Goal: Task Accomplishment & Management: Use online tool/utility

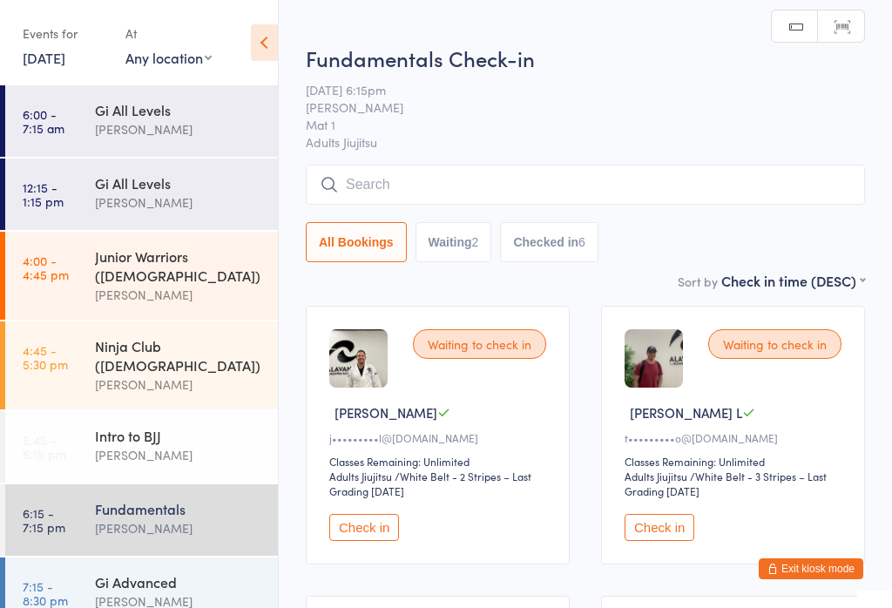
click at [510, 162] on div "Fundamentals Check-in [DATE] 6:15pm [PERSON_NAME] Mat 1 Adults Jiujitsu Manual …" at bounding box center [585, 157] width 559 height 227
click at [532, 186] on input "search" at bounding box center [585, 185] width 559 height 40
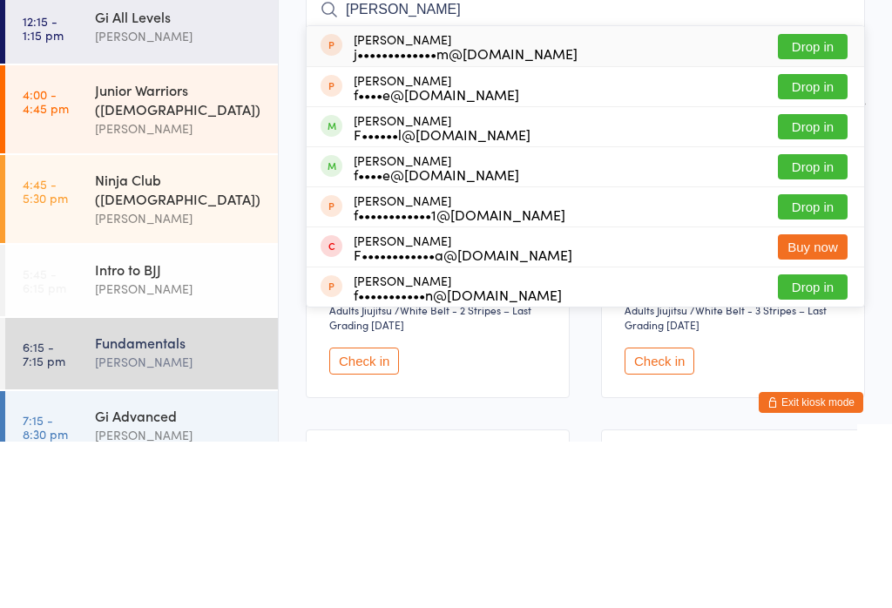
type input "[PERSON_NAME]"
click at [816, 281] on button "Drop in" at bounding box center [813, 293] width 70 height 25
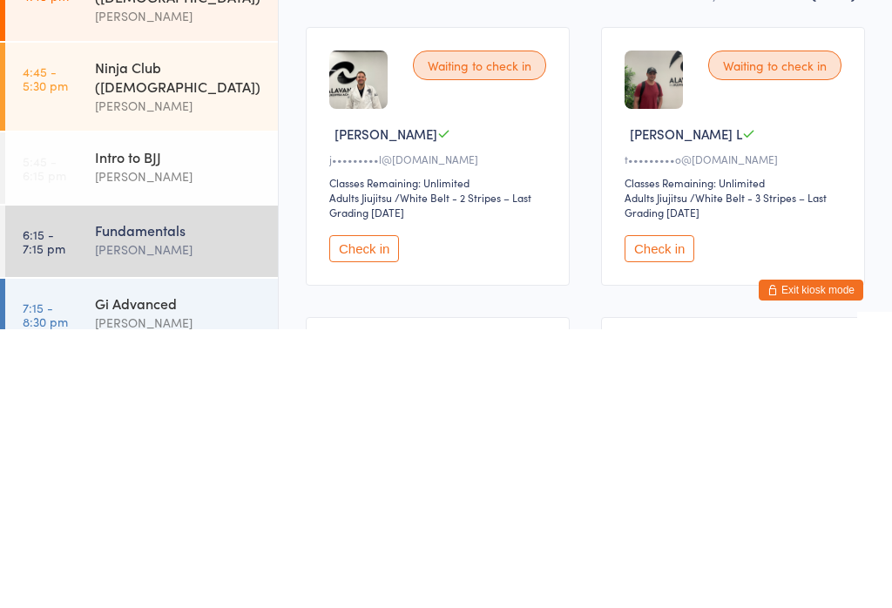
click at [383, 514] on button "Check in" at bounding box center [364, 527] width 70 height 27
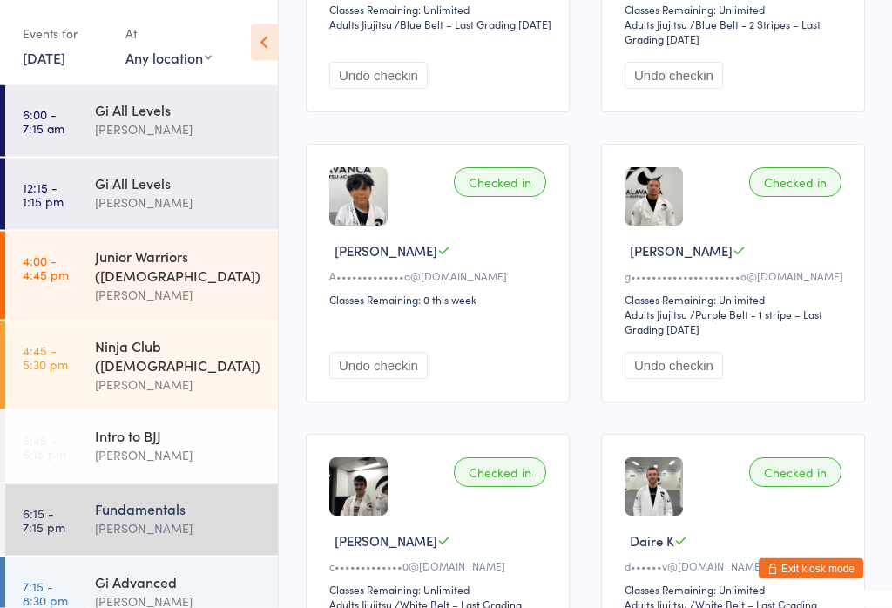
scroll to position [743, 0]
click at [403, 378] on button "Undo checkin" at bounding box center [378, 364] width 98 height 27
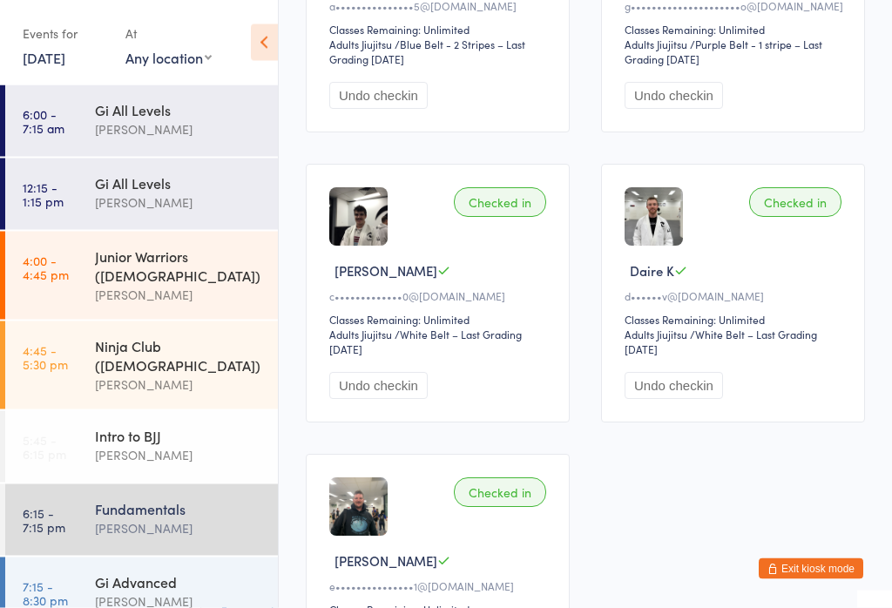
scroll to position [1012, 0]
click at [203, 572] on div "Gi Advanced" at bounding box center [179, 581] width 168 height 19
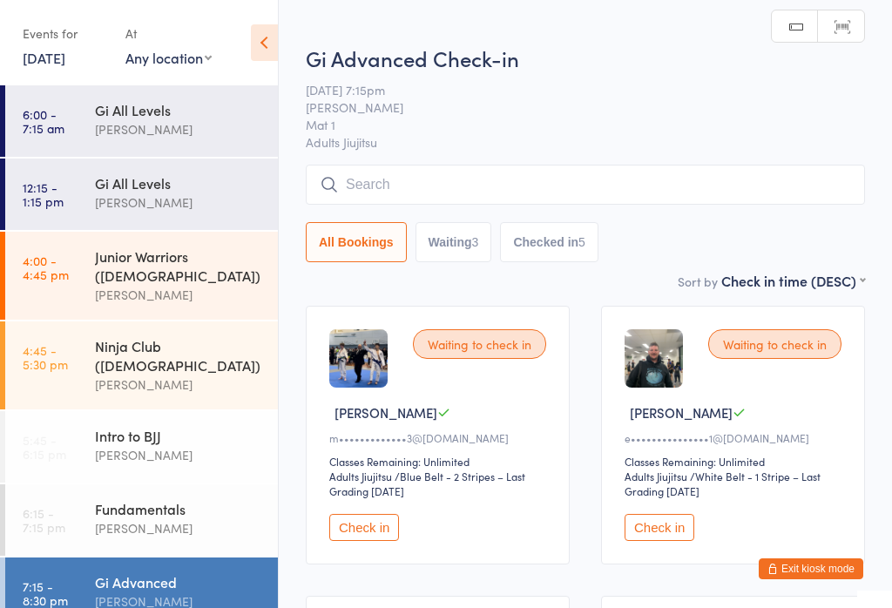
click at [664, 198] on input "search" at bounding box center [585, 185] width 559 height 40
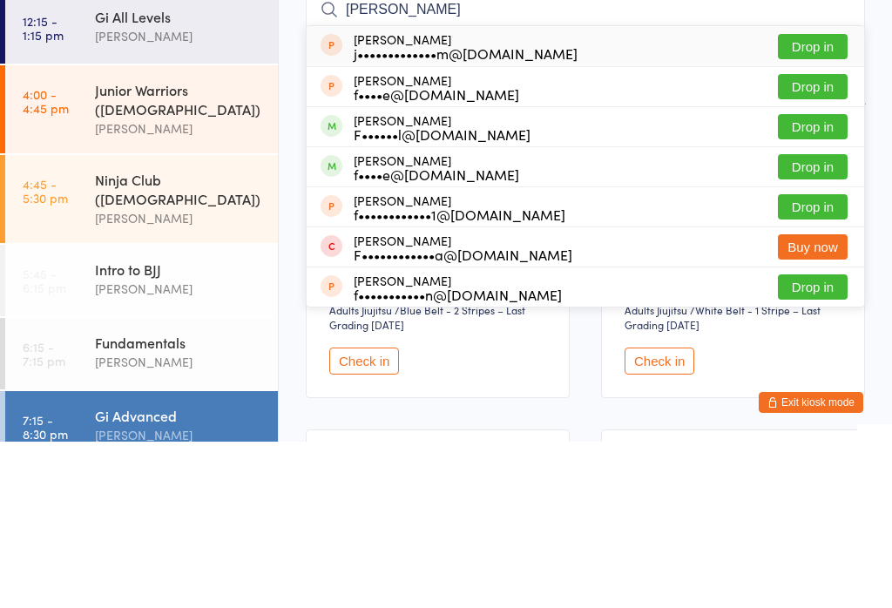
type input "[PERSON_NAME]"
click at [811, 281] on button "Drop in" at bounding box center [813, 293] width 70 height 25
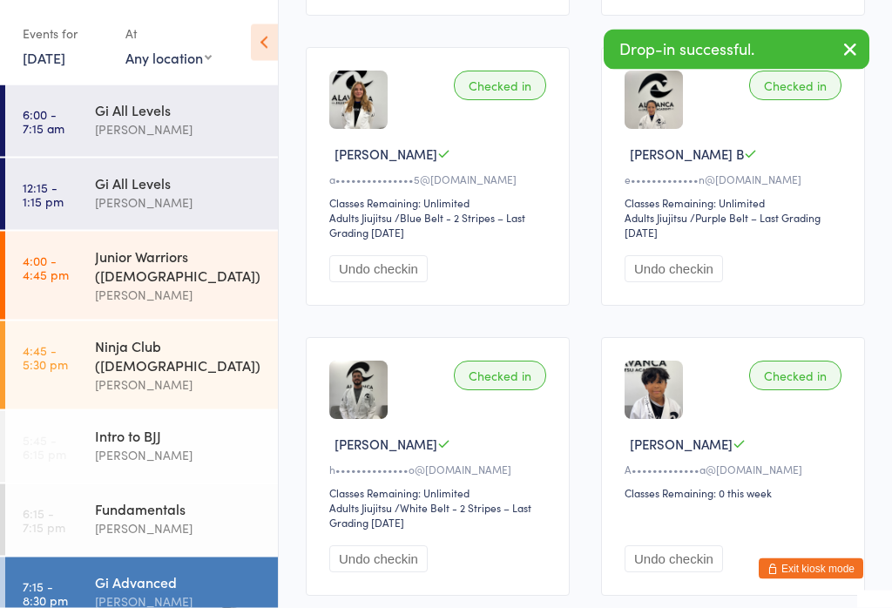
scroll to position [938, 0]
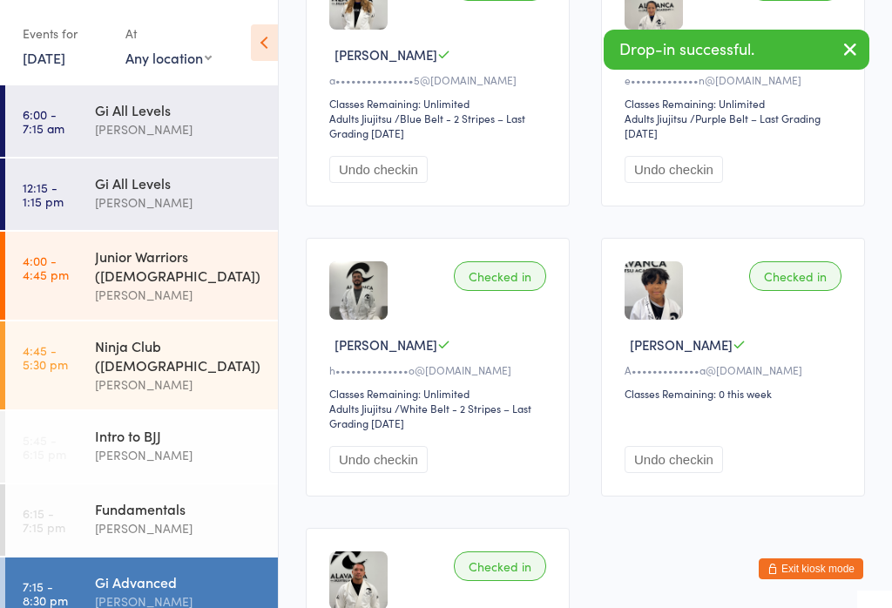
click at [695, 473] on button "Undo checkin" at bounding box center [674, 459] width 98 height 27
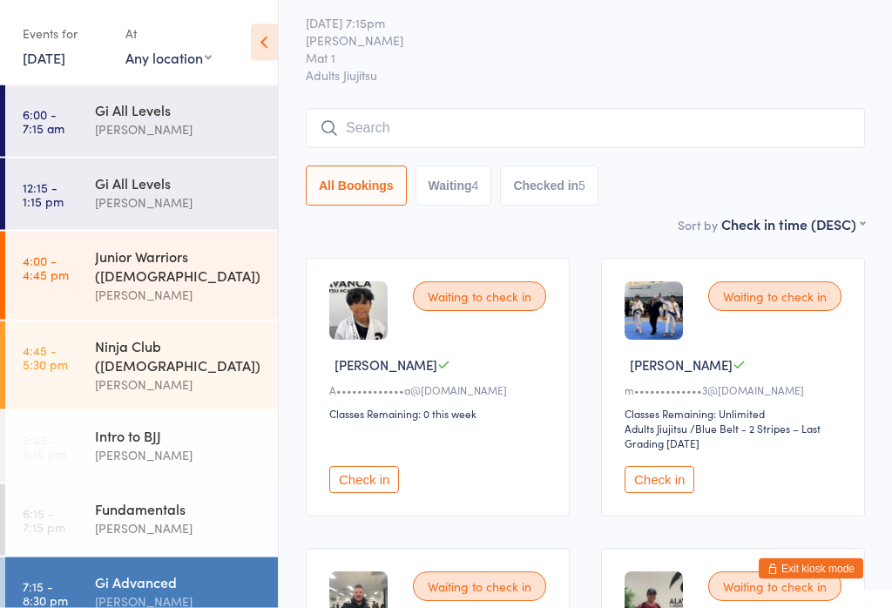
scroll to position [0, 0]
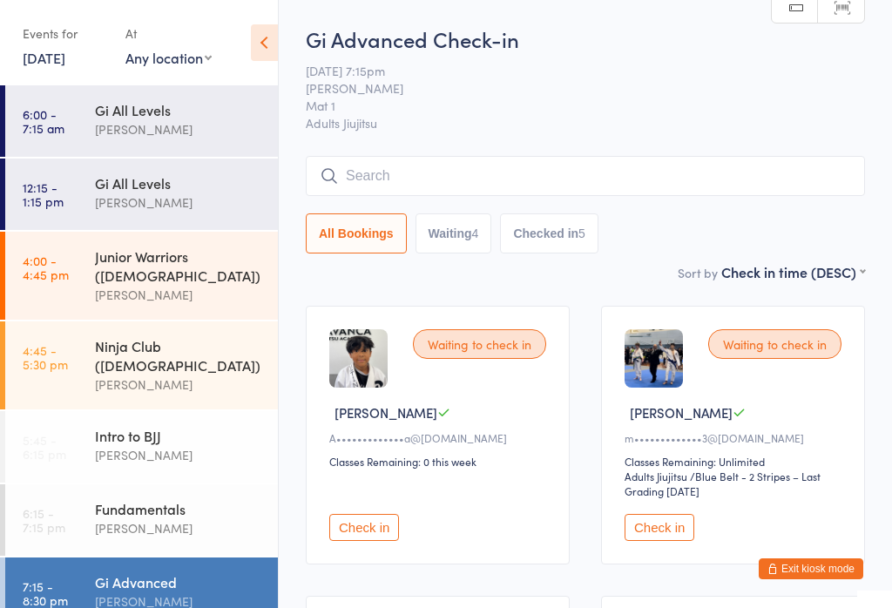
click at [561, 186] on input "search" at bounding box center [585, 176] width 559 height 40
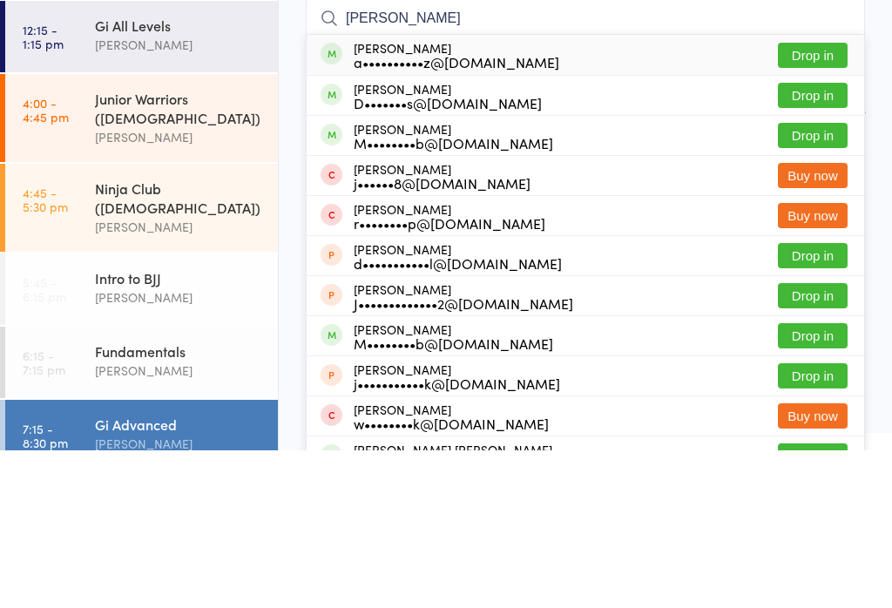
type input "[PERSON_NAME]"
click at [821, 240] on button "Drop in" at bounding box center [813, 252] width 70 height 25
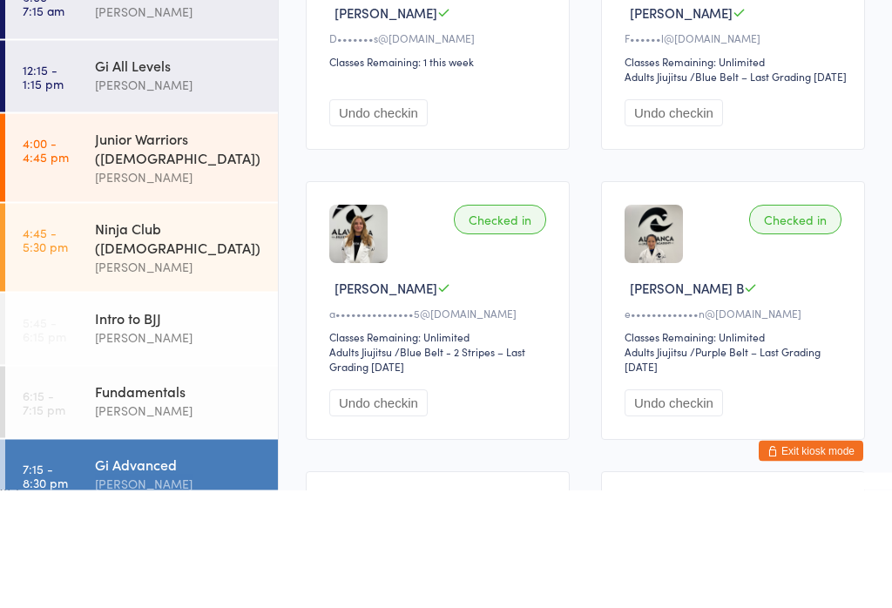
scroll to position [829, 0]
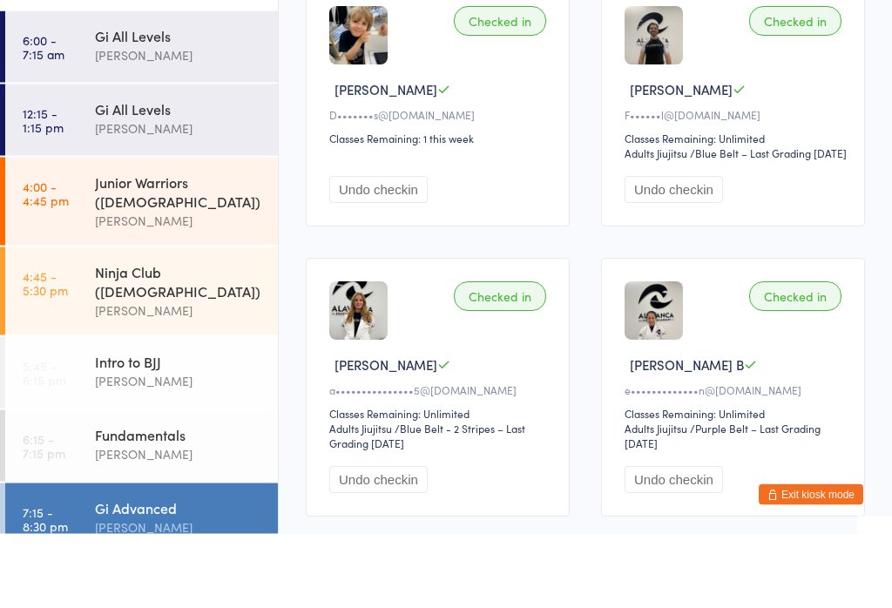
click at [416, 251] on button "Undo checkin" at bounding box center [378, 264] width 98 height 27
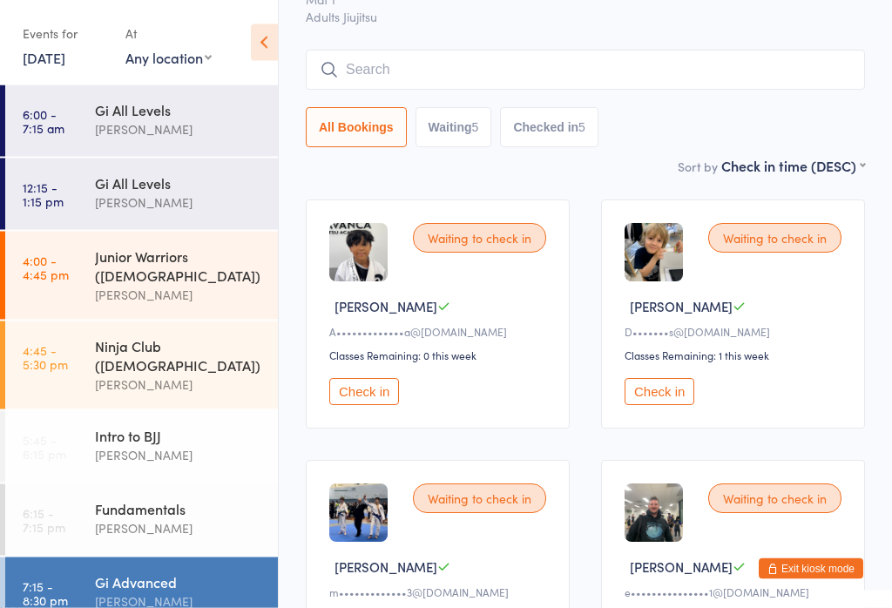
scroll to position [0, 0]
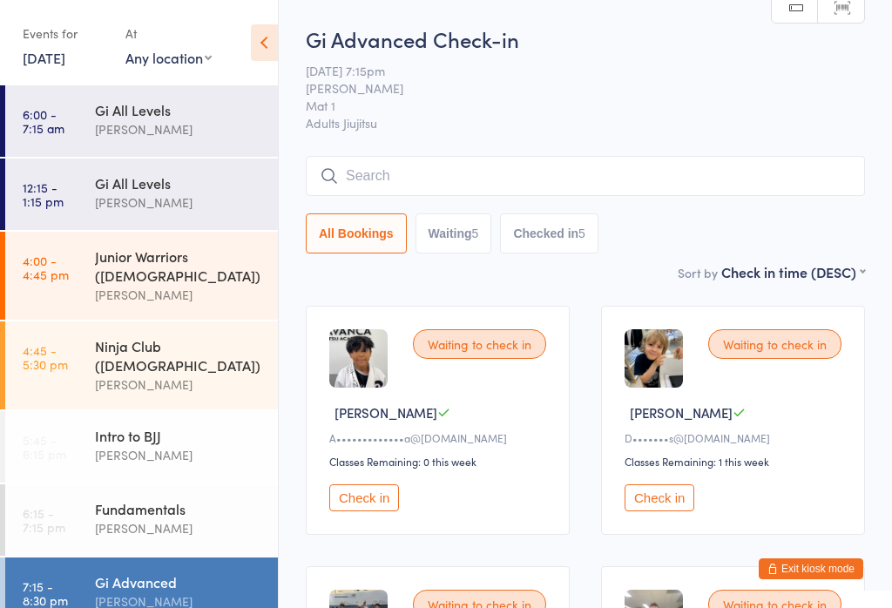
click at [590, 165] on input "search" at bounding box center [585, 176] width 559 height 40
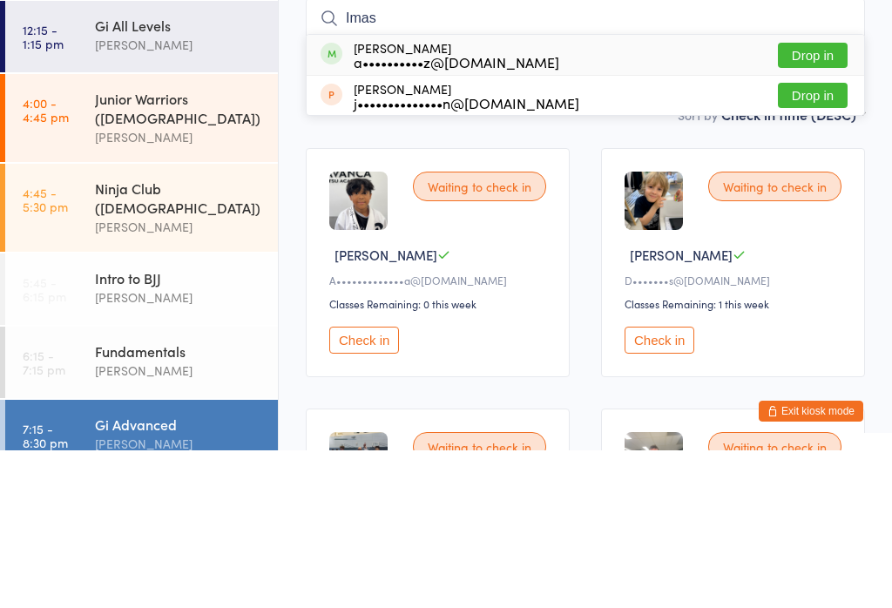
type input "Imas"
click at [823, 200] on button "Drop in" at bounding box center [813, 212] width 70 height 25
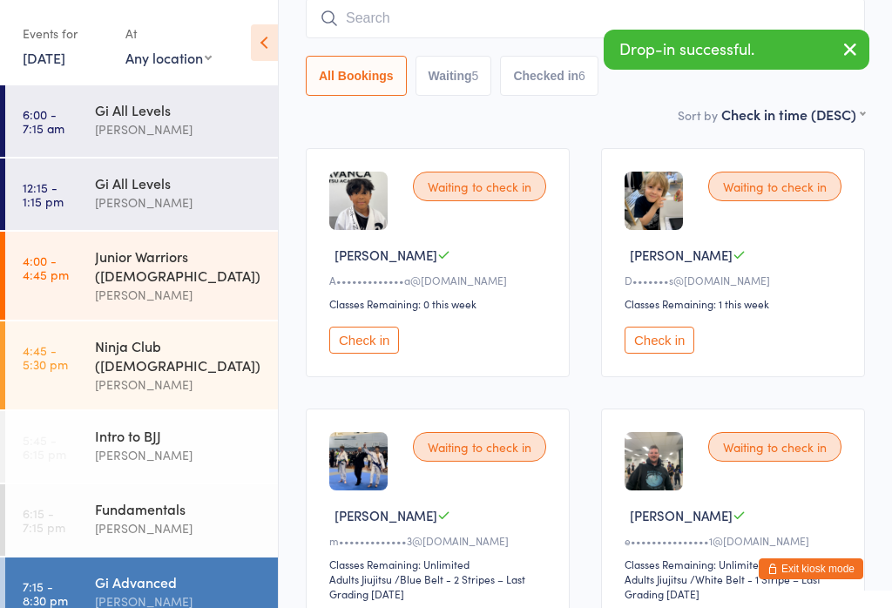
click at [204, 518] on div "[PERSON_NAME]" at bounding box center [179, 528] width 168 height 20
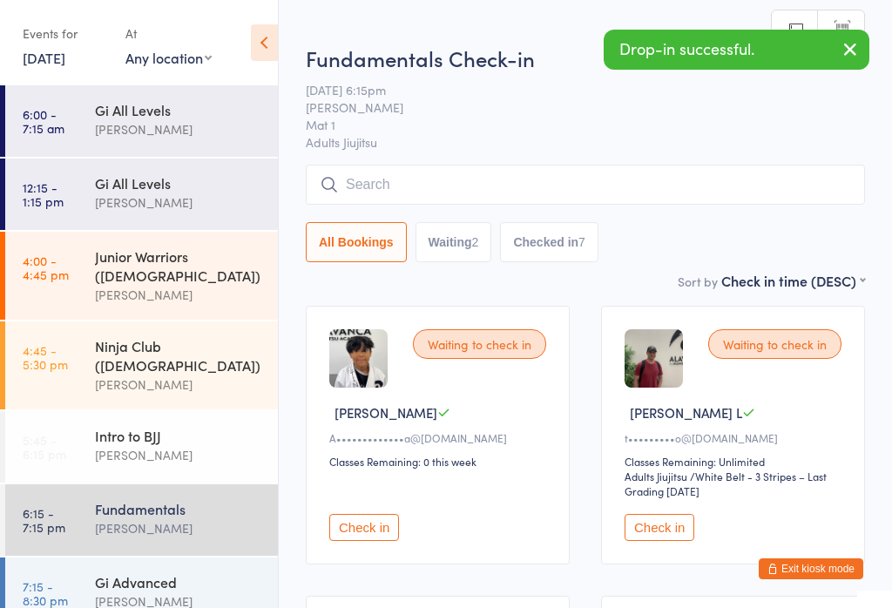
click at [553, 177] on input "search" at bounding box center [585, 185] width 559 height 40
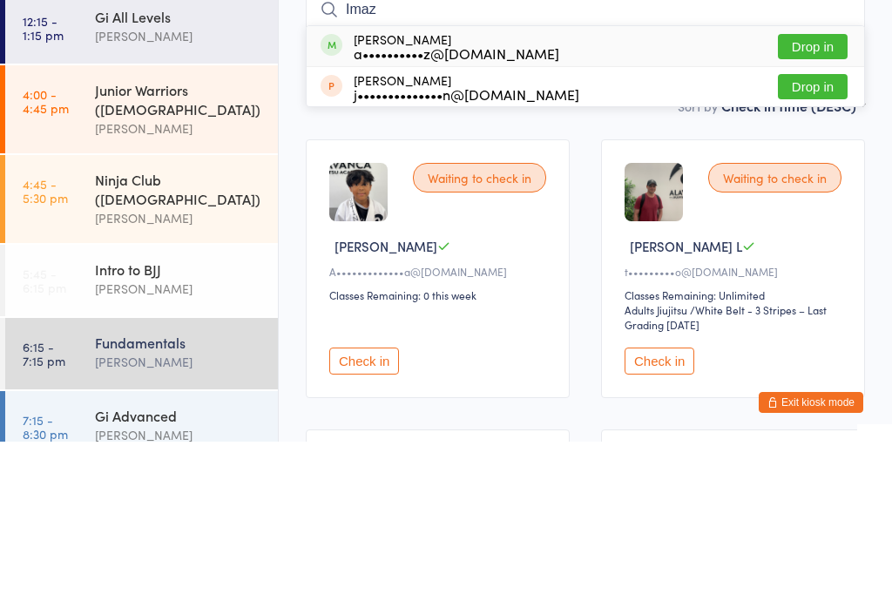
type input "Imaz"
click at [809, 200] on button "Drop in" at bounding box center [813, 212] width 70 height 25
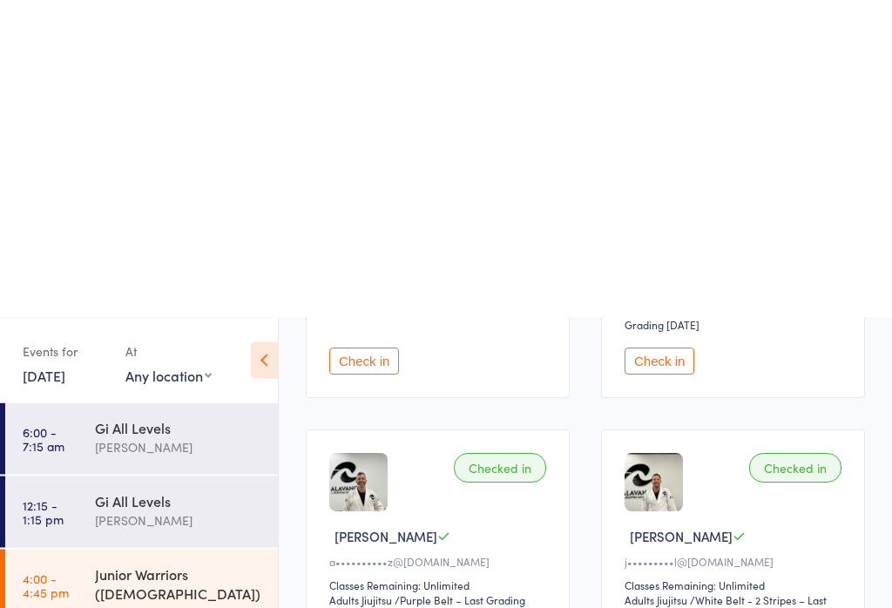
scroll to position [567, 0]
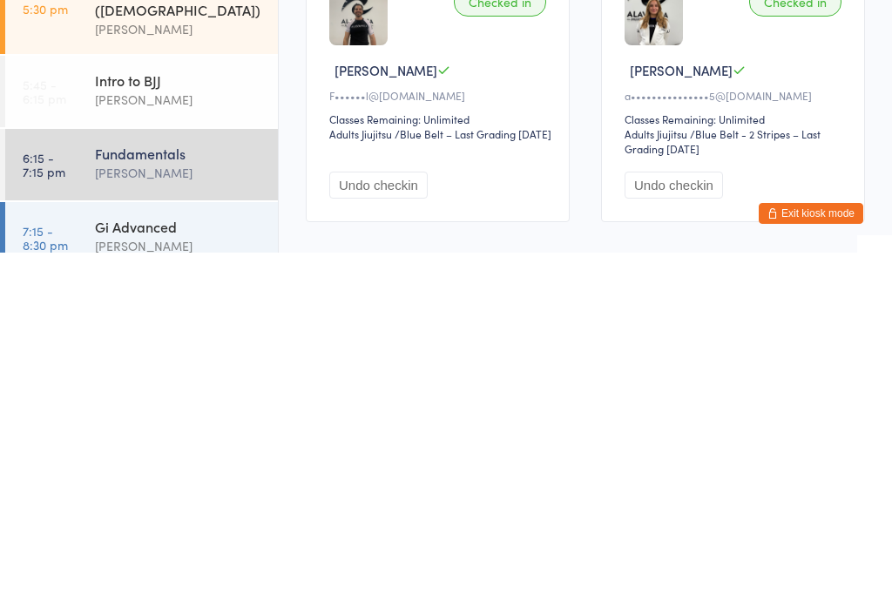
click at [164, 558] on div "Gi Advanced [PERSON_NAME]" at bounding box center [186, 592] width 183 height 69
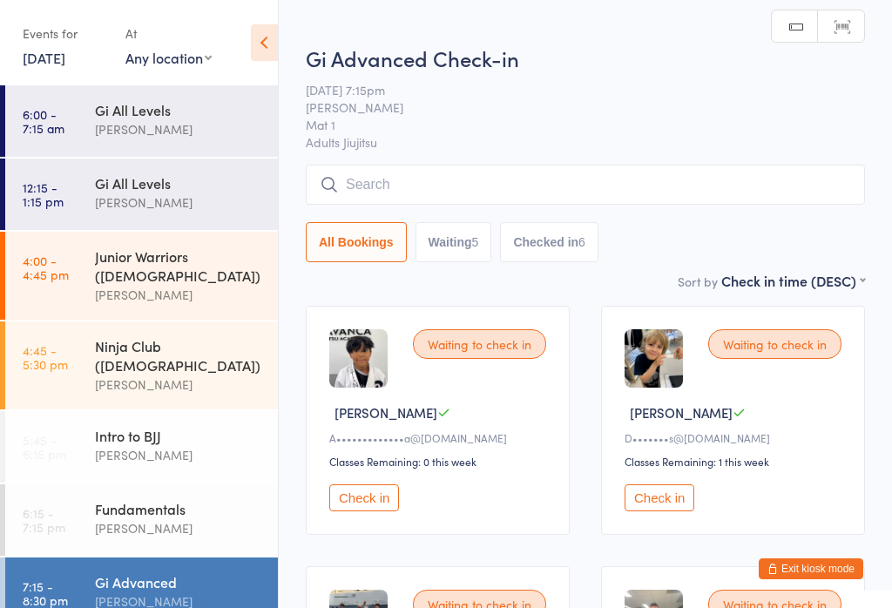
click at [419, 186] on input "search" at bounding box center [585, 185] width 559 height 40
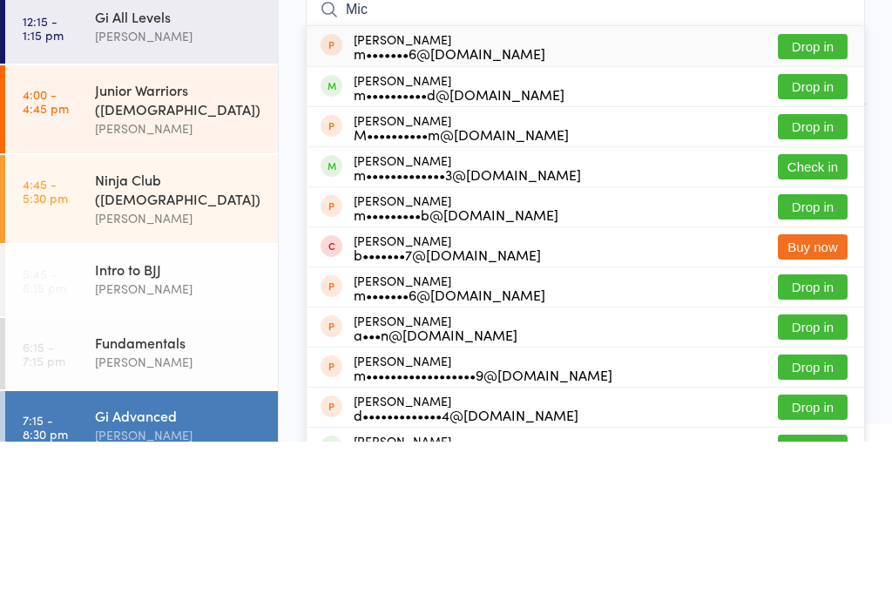
type input "Mic"
click at [823, 321] on button "Check in" at bounding box center [813, 333] width 70 height 25
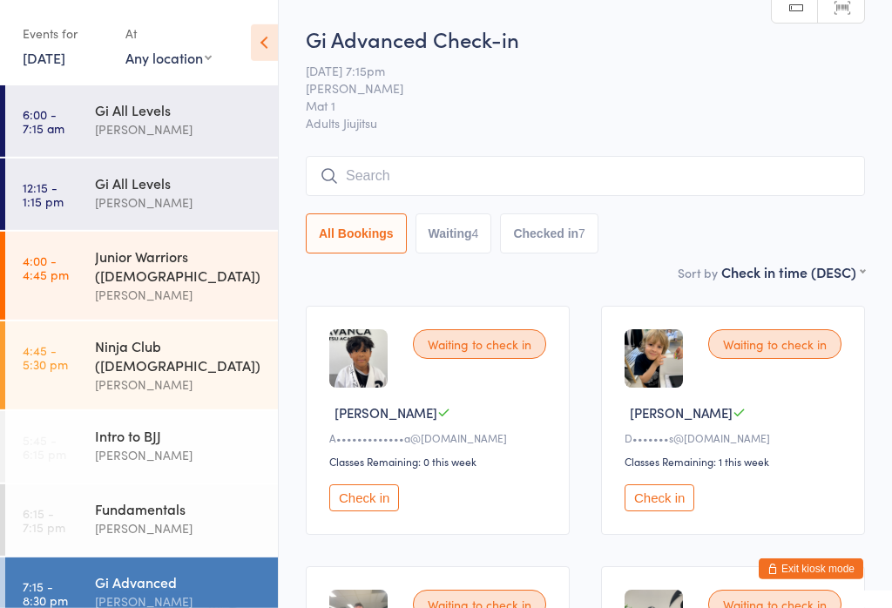
scroll to position [15, 0]
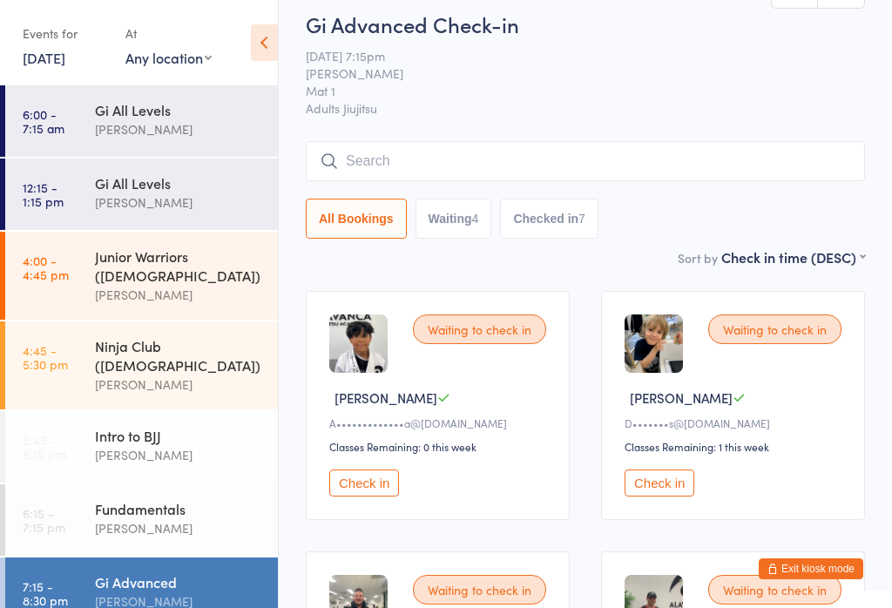
click at [213, 518] on div "[PERSON_NAME]" at bounding box center [179, 528] width 168 height 20
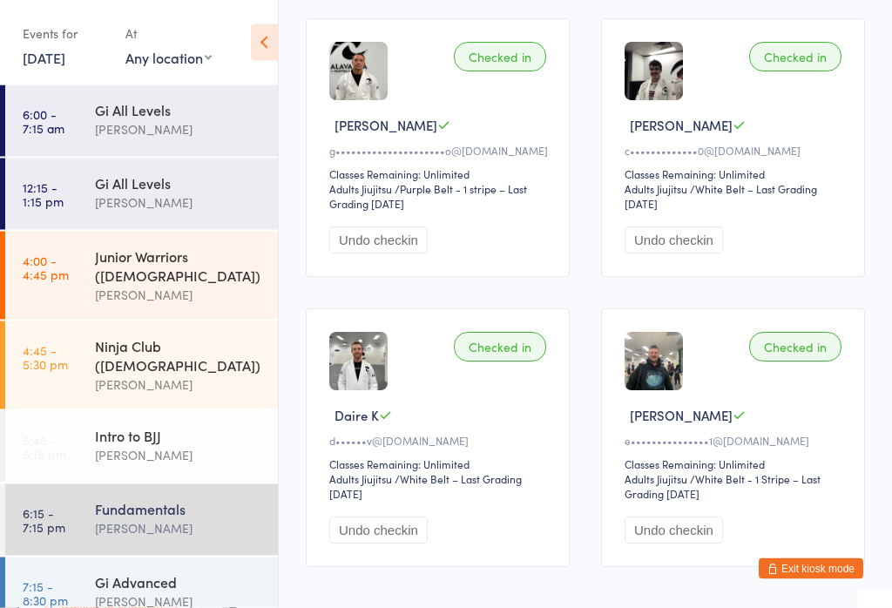
scroll to position [1251, 0]
